Goal: Task Accomplishment & Management: Use online tool/utility

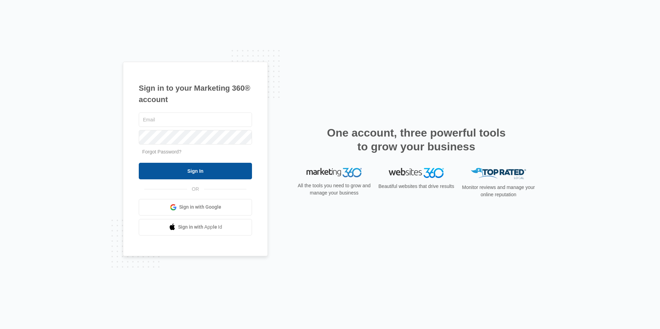
type input "[EMAIL_ADDRESS][DOMAIN_NAME]"
click at [186, 173] on input "Sign In" at bounding box center [195, 171] width 113 height 17
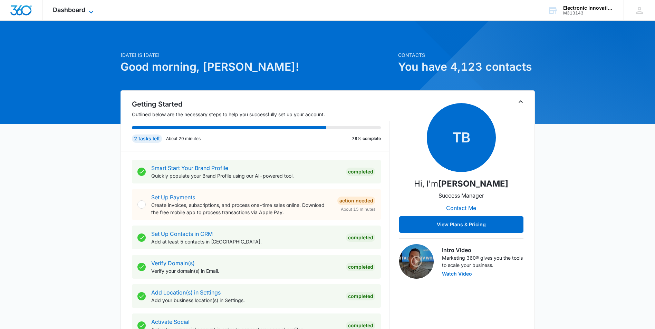
click at [93, 8] on icon at bounding box center [91, 12] width 8 height 8
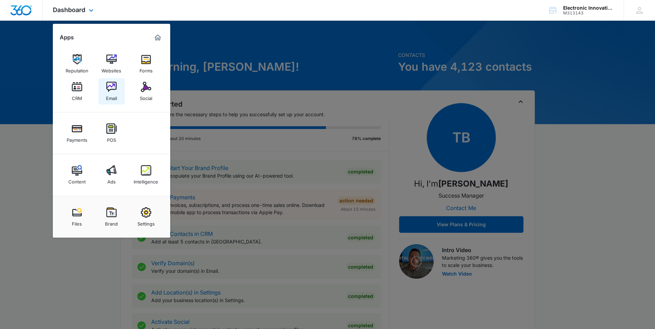
click at [118, 94] on link "Email" at bounding box center [111, 91] width 26 height 26
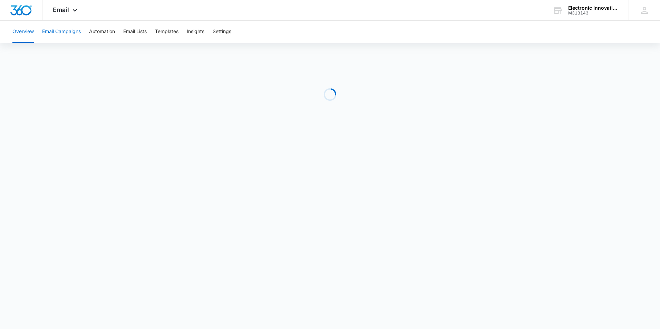
click at [61, 33] on button "Email Campaigns" at bounding box center [61, 32] width 39 height 22
